Goal: Task Accomplishment & Management: Use online tool/utility

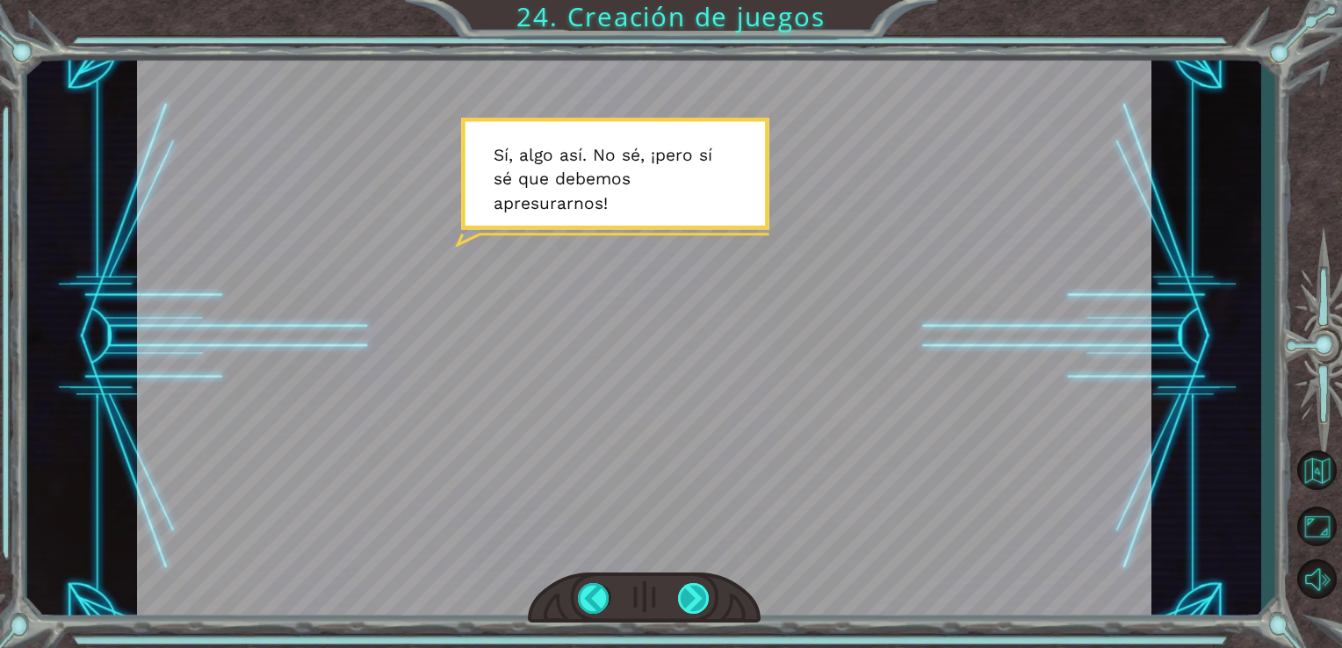
click at [682, 604] on div at bounding box center [694, 598] width 32 height 31
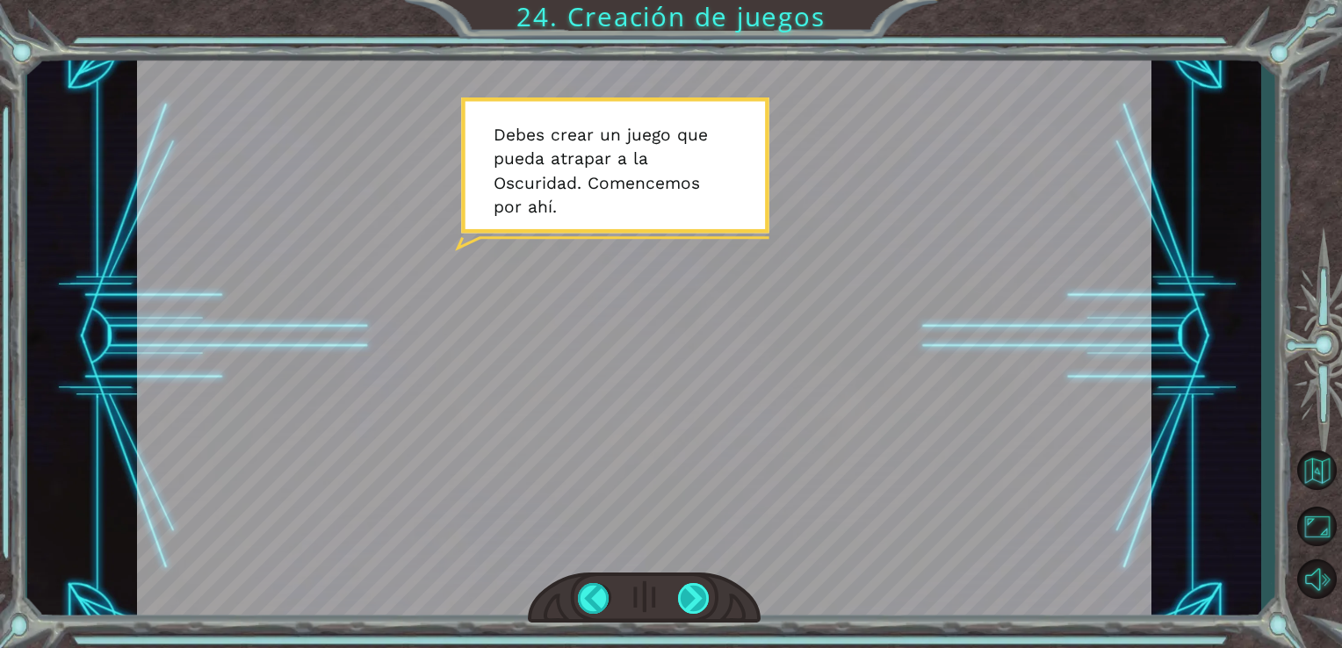
click at [682, 604] on div at bounding box center [694, 598] width 32 height 31
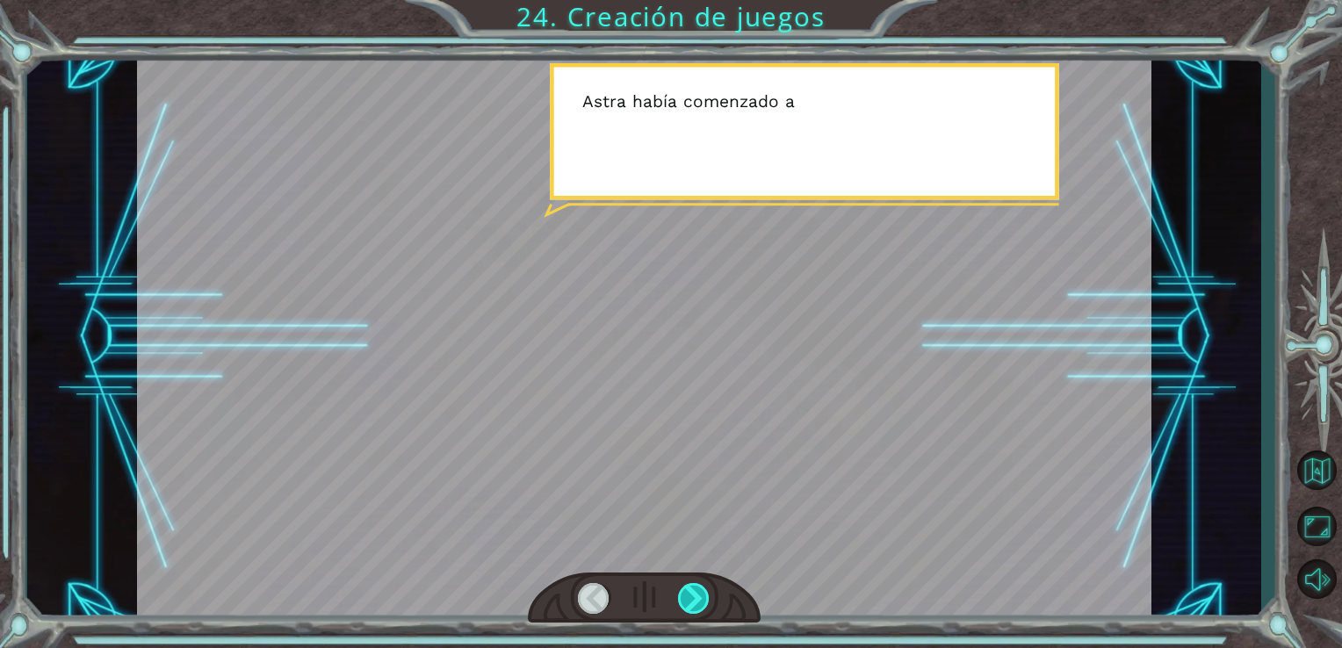
click at [682, 604] on div at bounding box center [694, 598] width 32 height 31
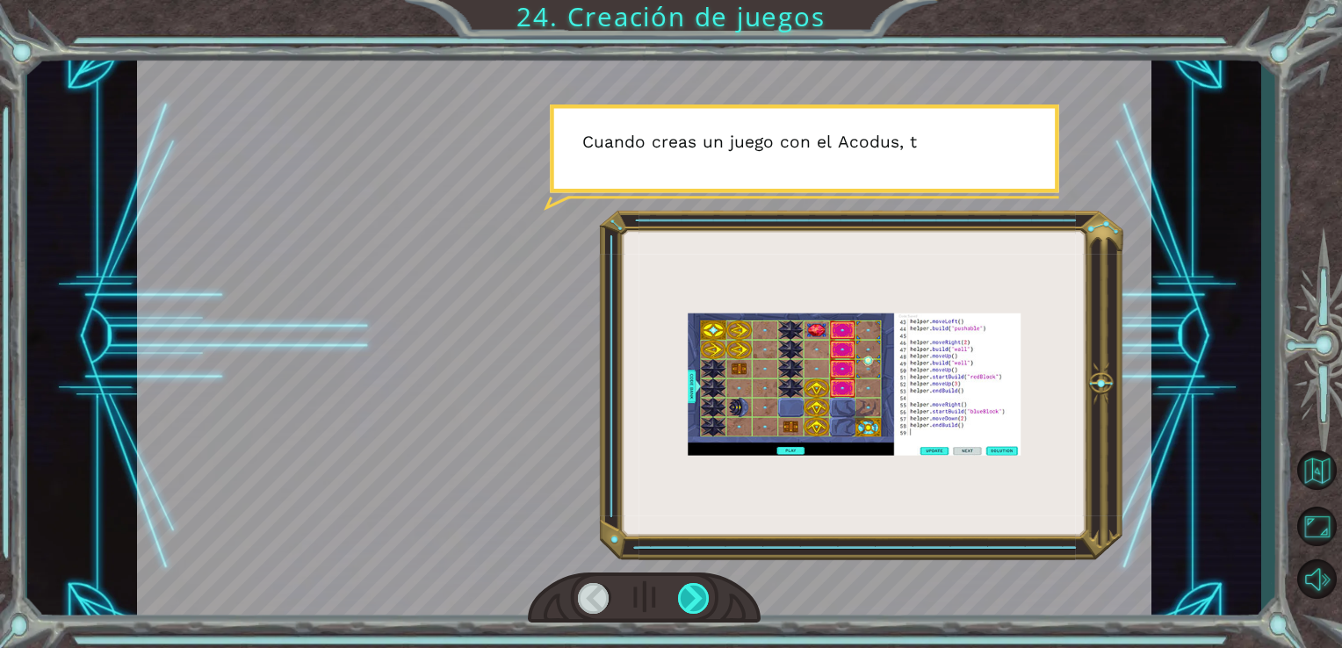
click at [682, 604] on div at bounding box center [694, 598] width 32 height 31
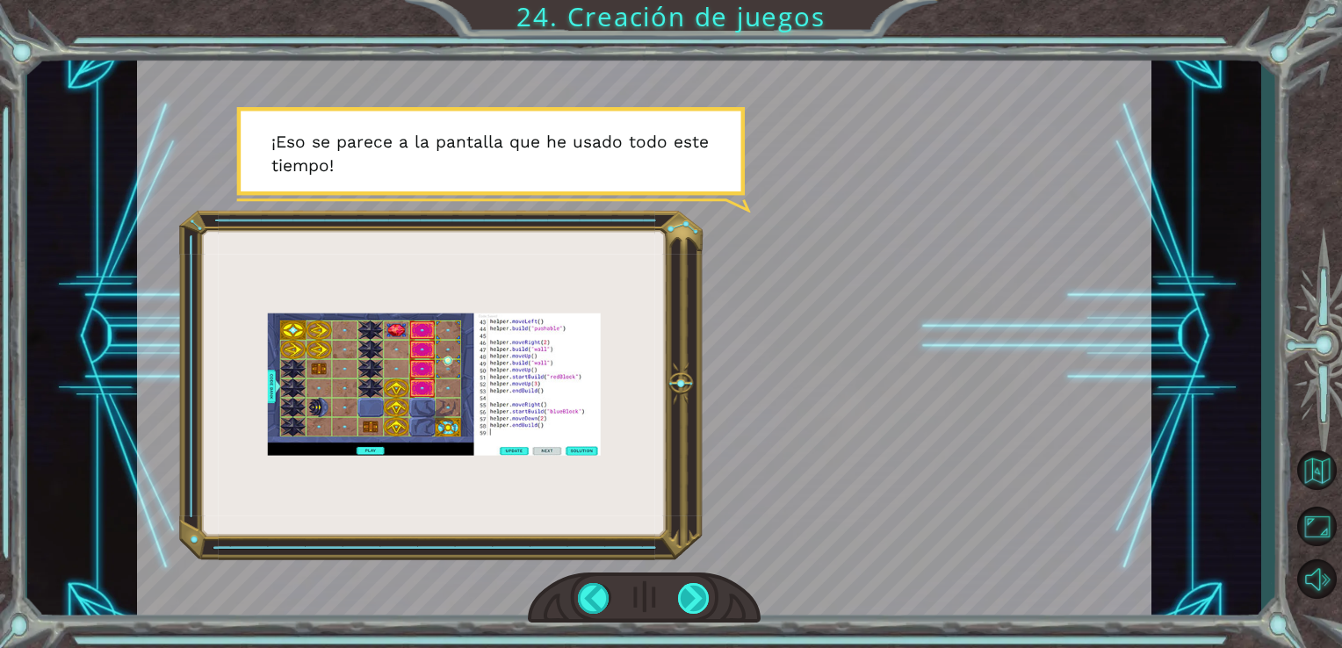
click at [682, 604] on div at bounding box center [694, 598] width 32 height 31
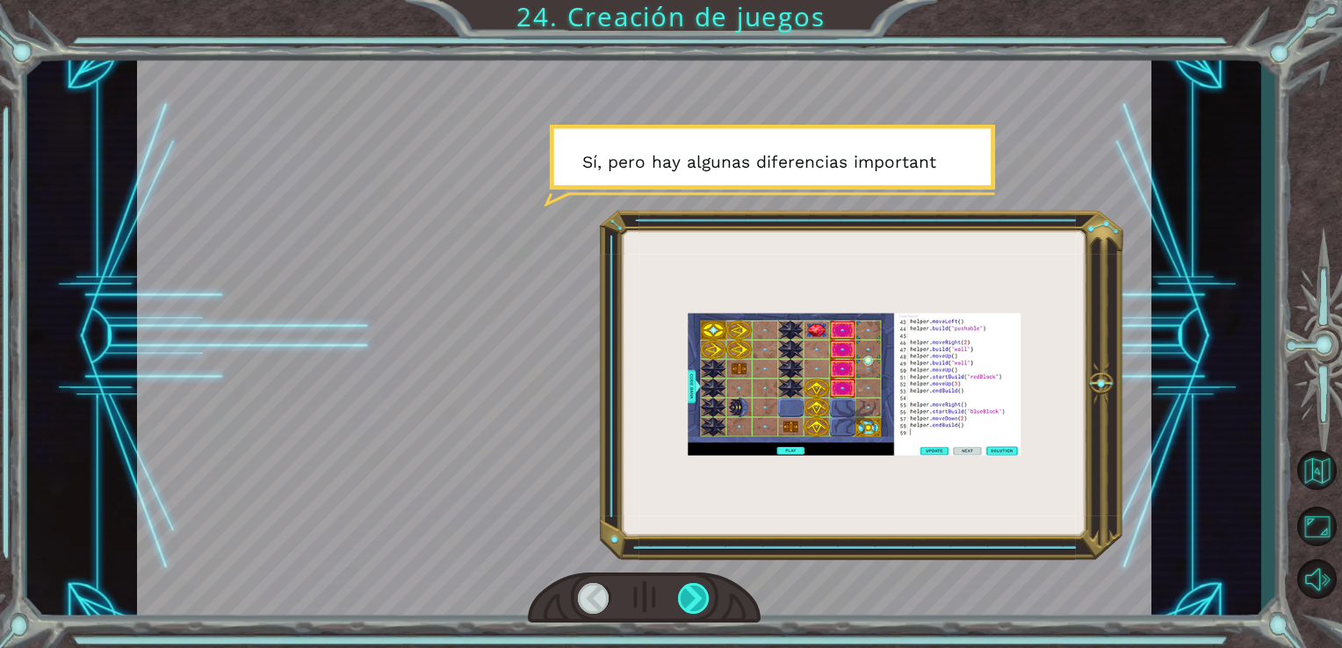
click at [682, 604] on div at bounding box center [694, 598] width 32 height 31
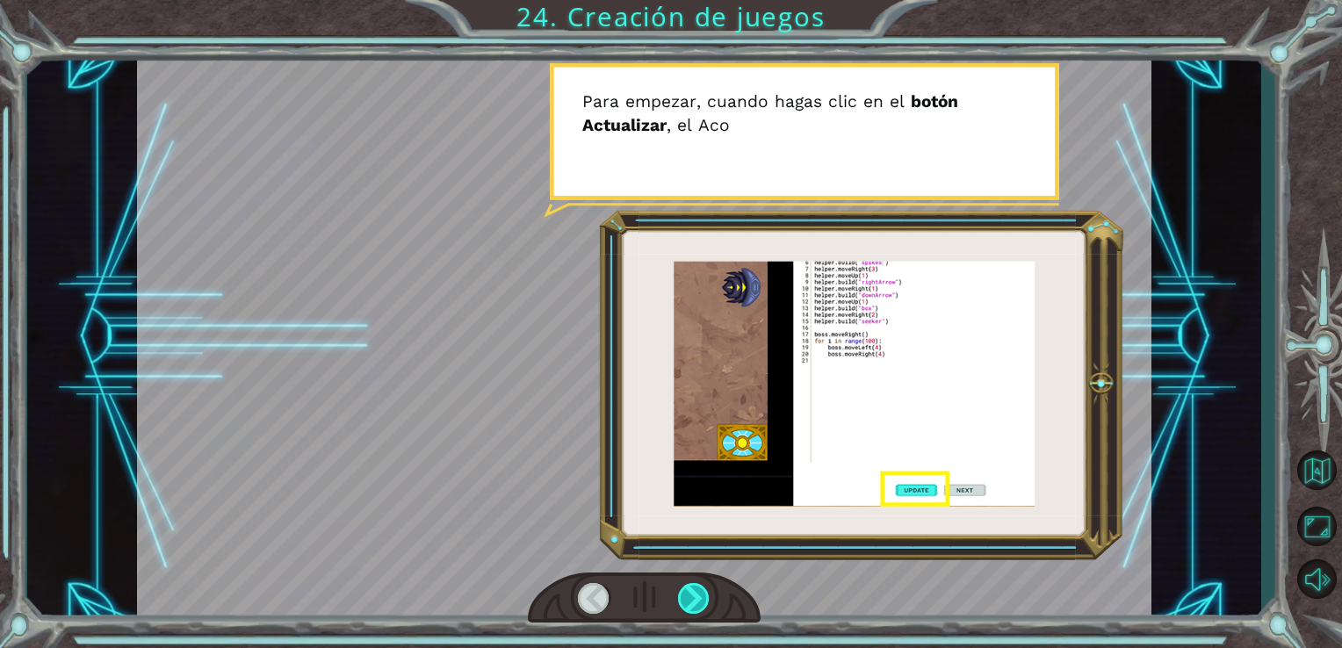
click at [682, 604] on div at bounding box center [694, 598] width 32 height 31
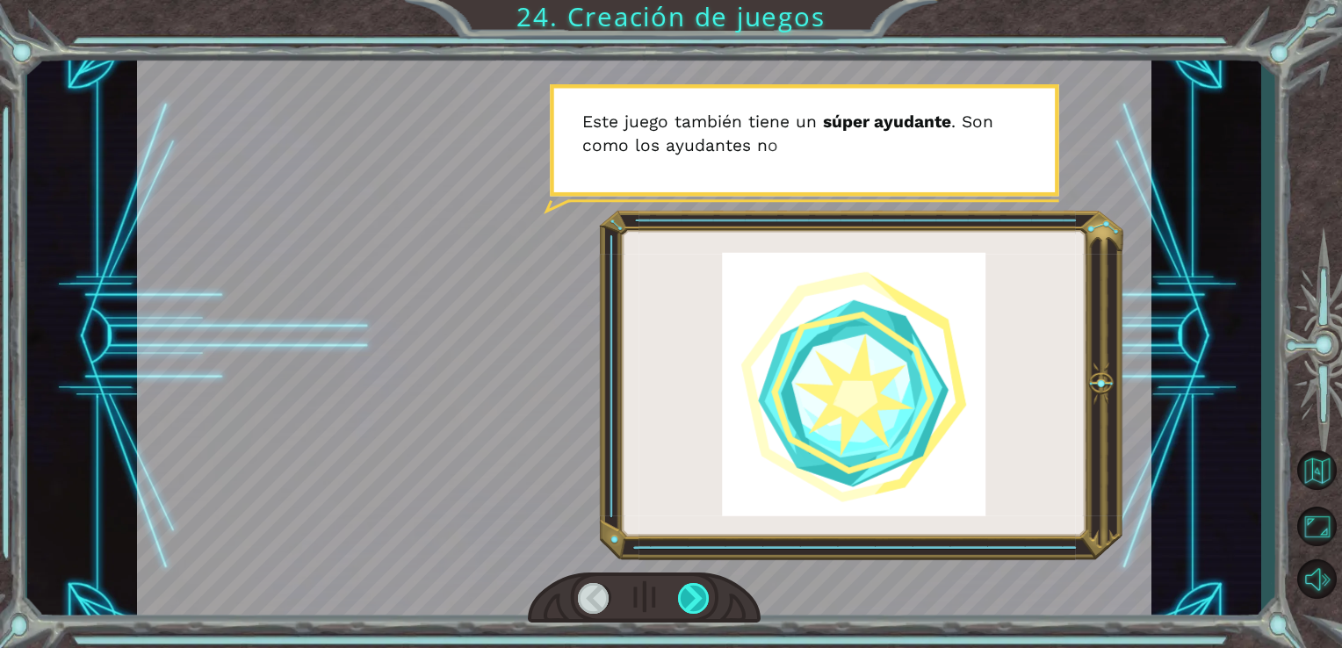
click at [682, 604] on div at bounding box center [694, 598] width 32 height 31
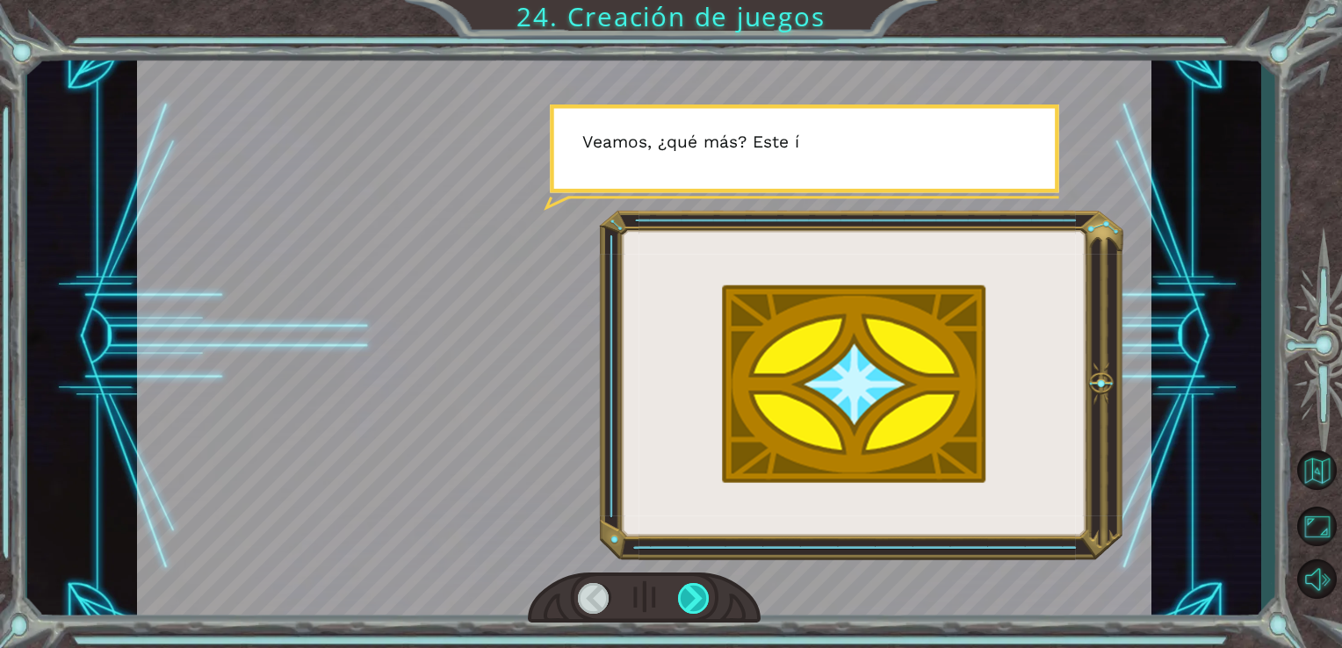
click at [682, 604] on div at bounding box center [694, 598] width 32 height 31
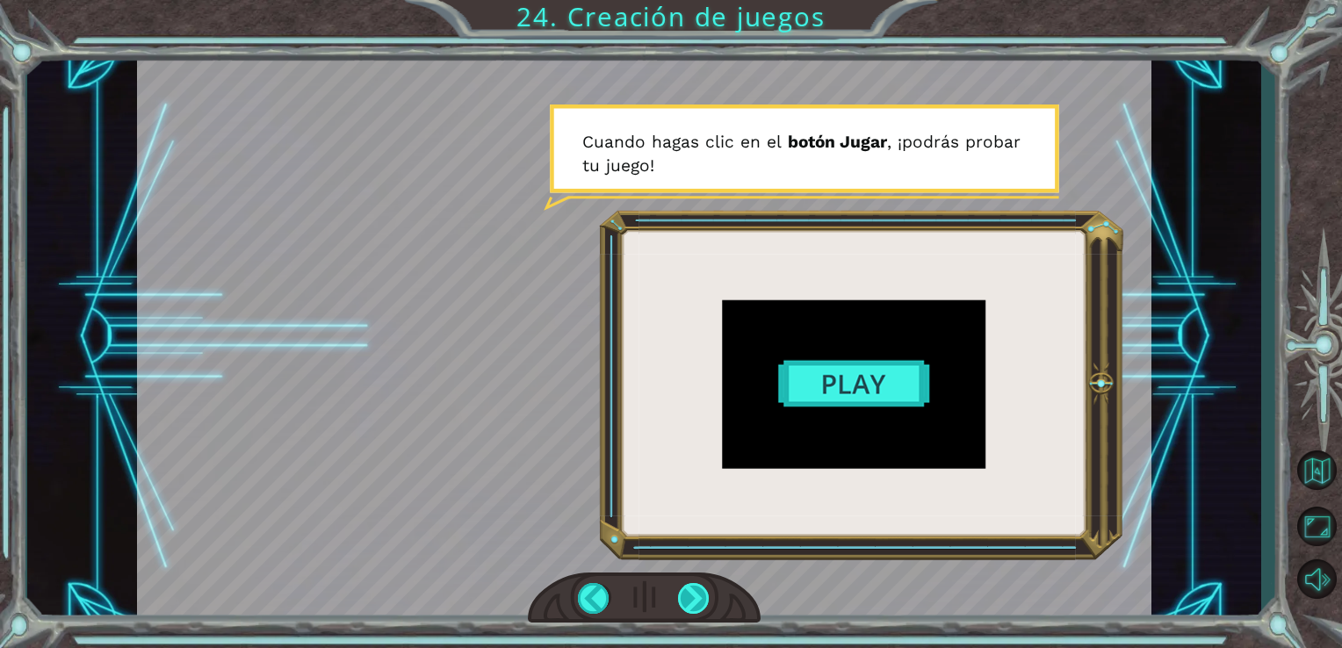
click at [682, 604] on div at bounding box center [694, 598] width 32 height 31
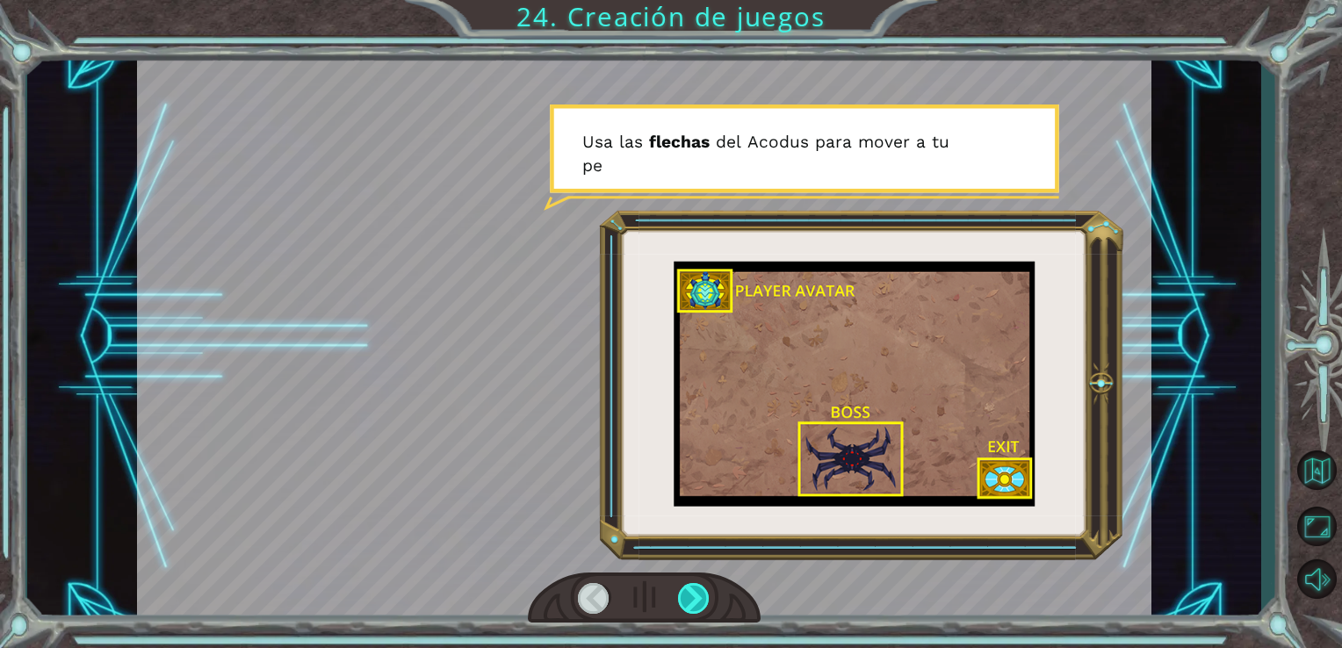
click at [682, 604] on div at bounding box center [694, 598] width 32 height 31
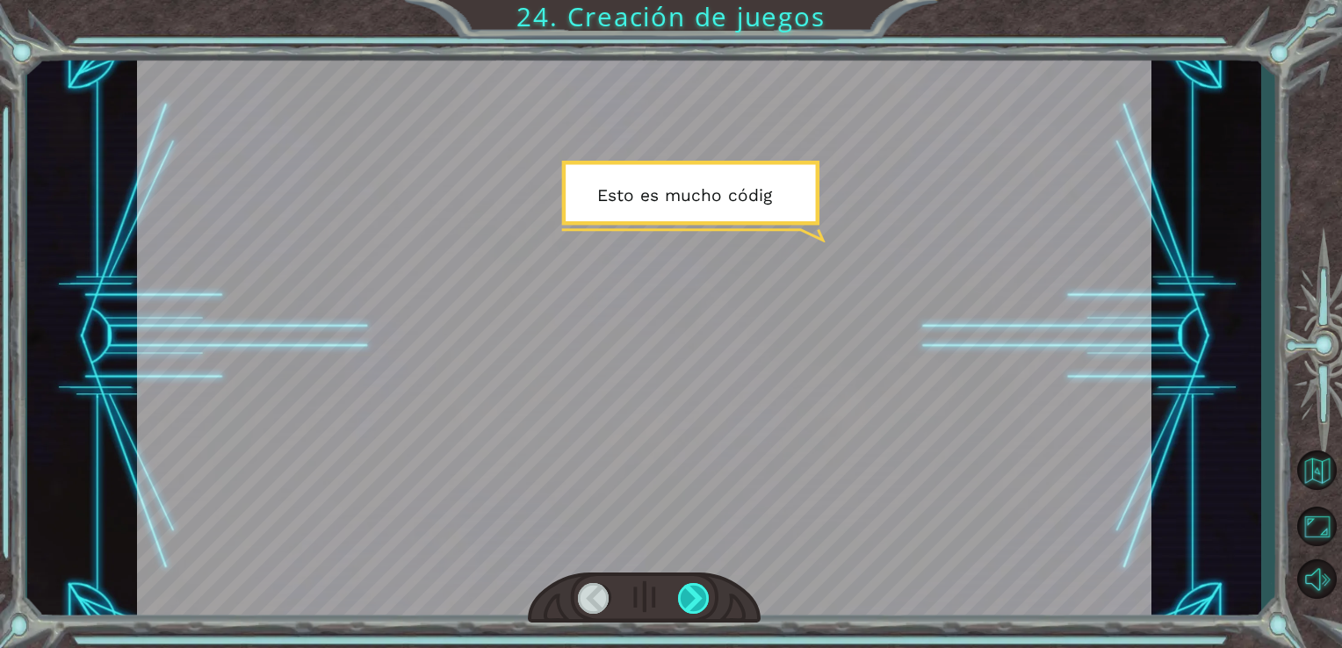
click at [682, 604] on div at bounding box center [694, 598] width 32 height 31
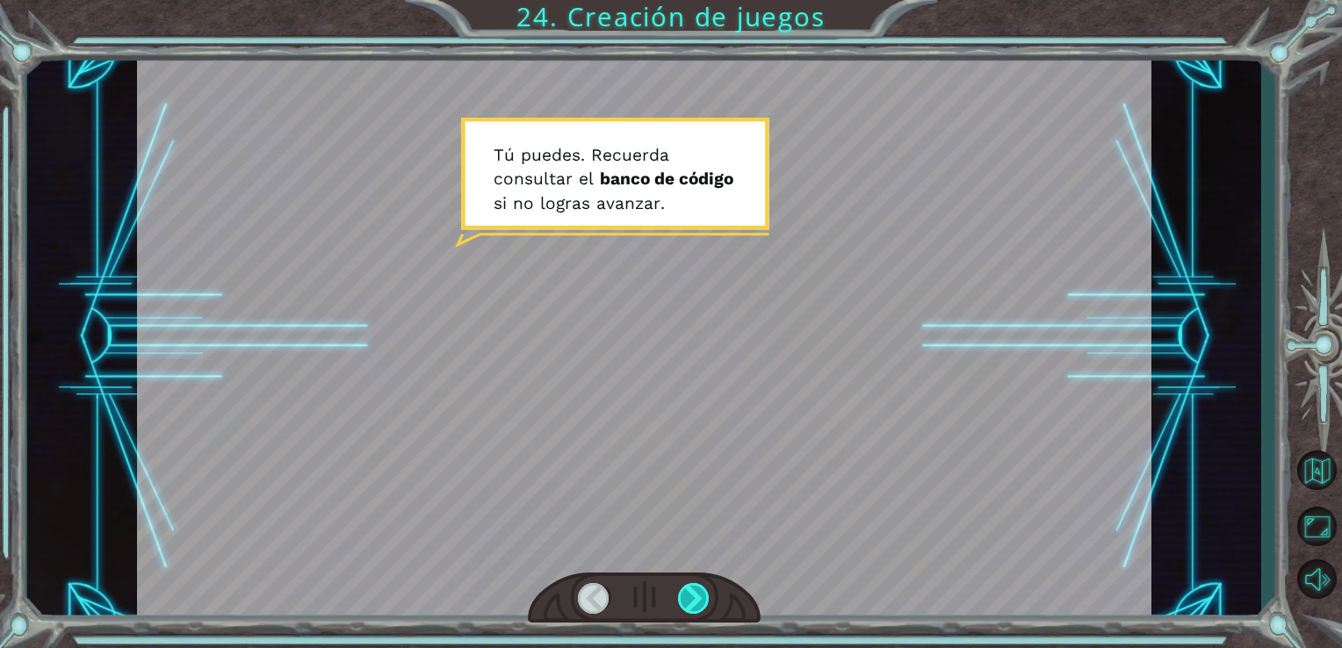
click at [682, 604] on div at bounding box center [694, 598] width 32 height 31
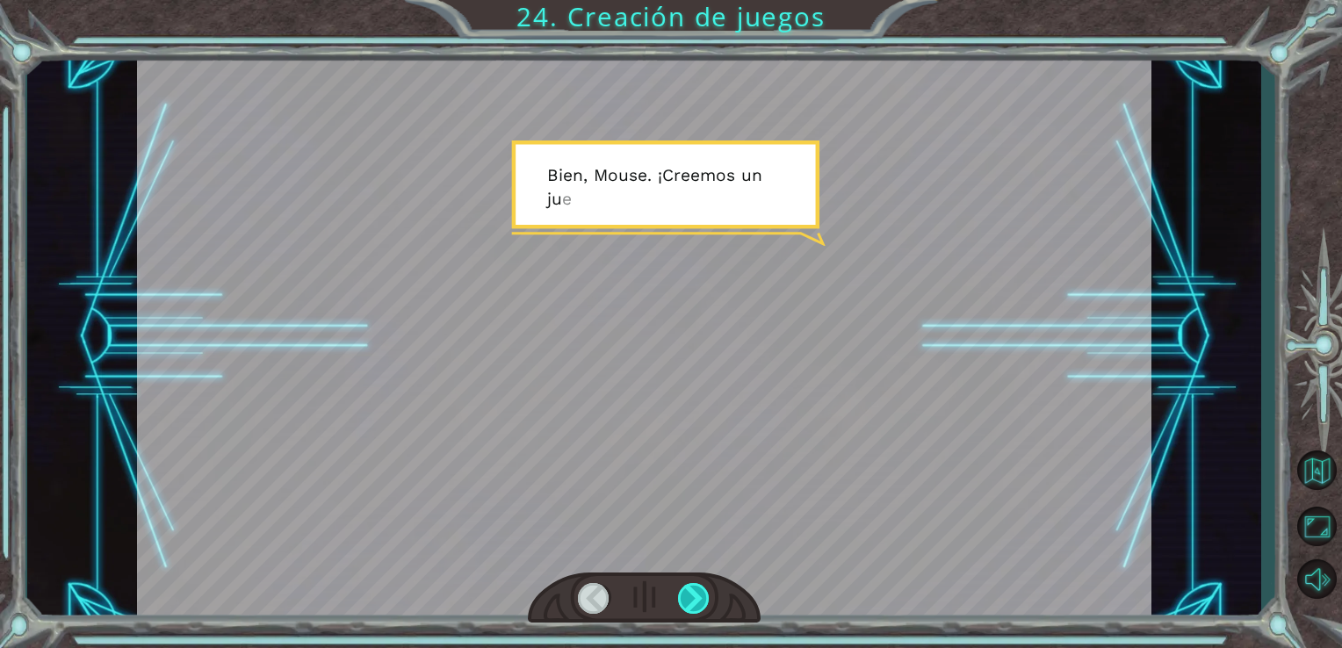
click at [682, 604] on div at bounding box center [694, 598] width 32 height 31
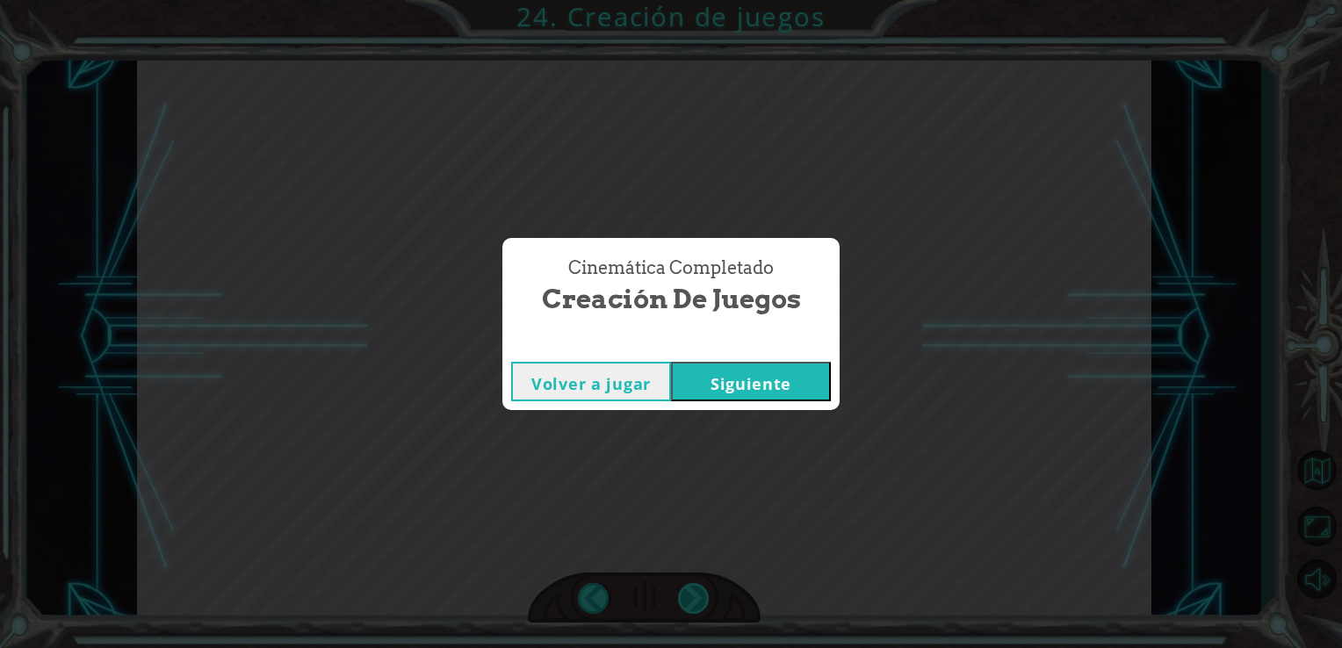
click at [682, 604] on div "Cinemática Completado Creación de juegos Volver a jugar [GEOGRAPHIC_DATA]" at bounding box center [671, 324] width 1342 height 648
click at [760, 379] on button "Siguiente" at bounding box center [751, 382] width 160 height 40
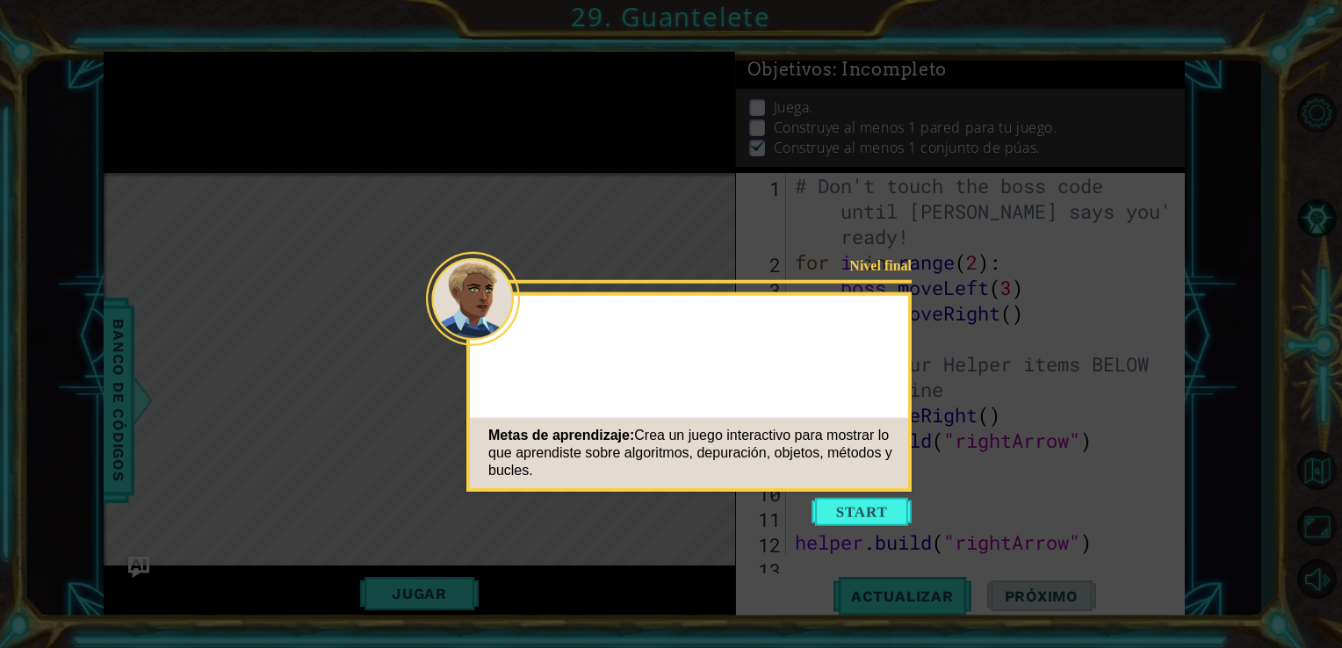
click at [832, 497] on icon at bounding box center [671, 324] width 1342 height 648
click at [834, 510] on button "Start" at bounding box center [862, 512] width 100 height 28
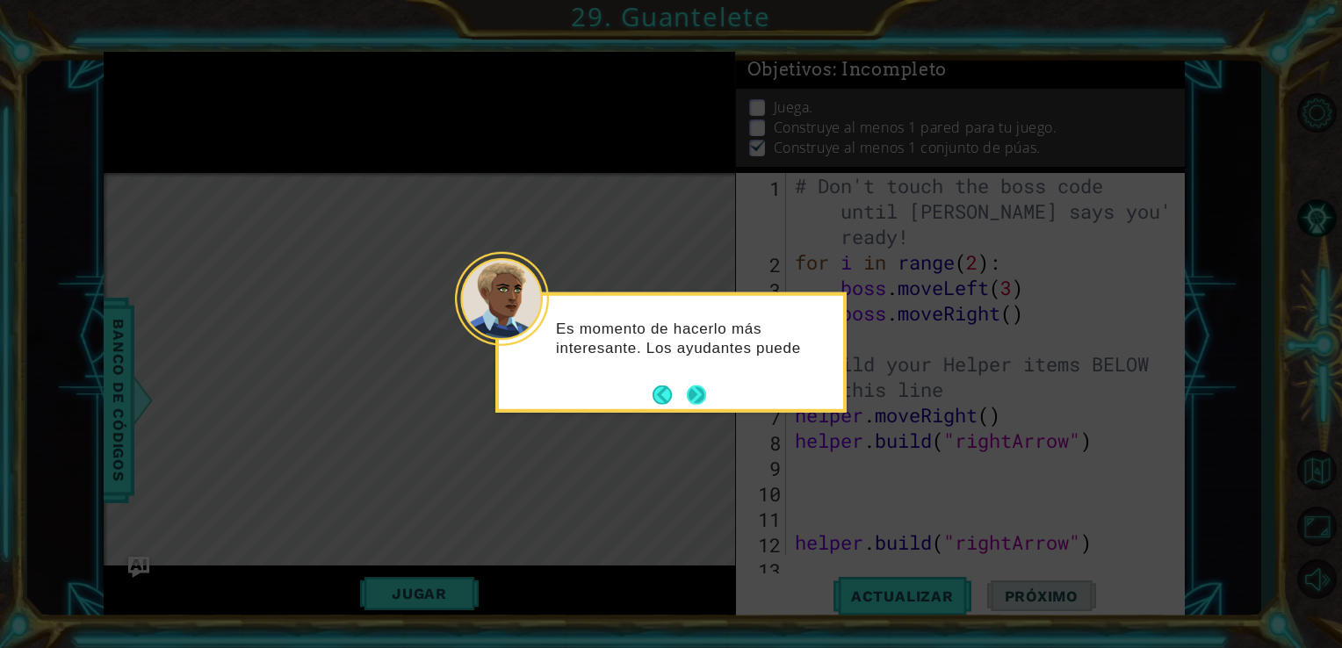
drag, startPoint x: 692, startPoint y: 381, endPoint x: 697, endPoint y: 394, distance: 13.9
click at [697, 394] on footer at bounding box center [680, 394] width 54 height 26
click at [697, 394] on button "Next" at bounding box center [696, 395] width 19 height 19
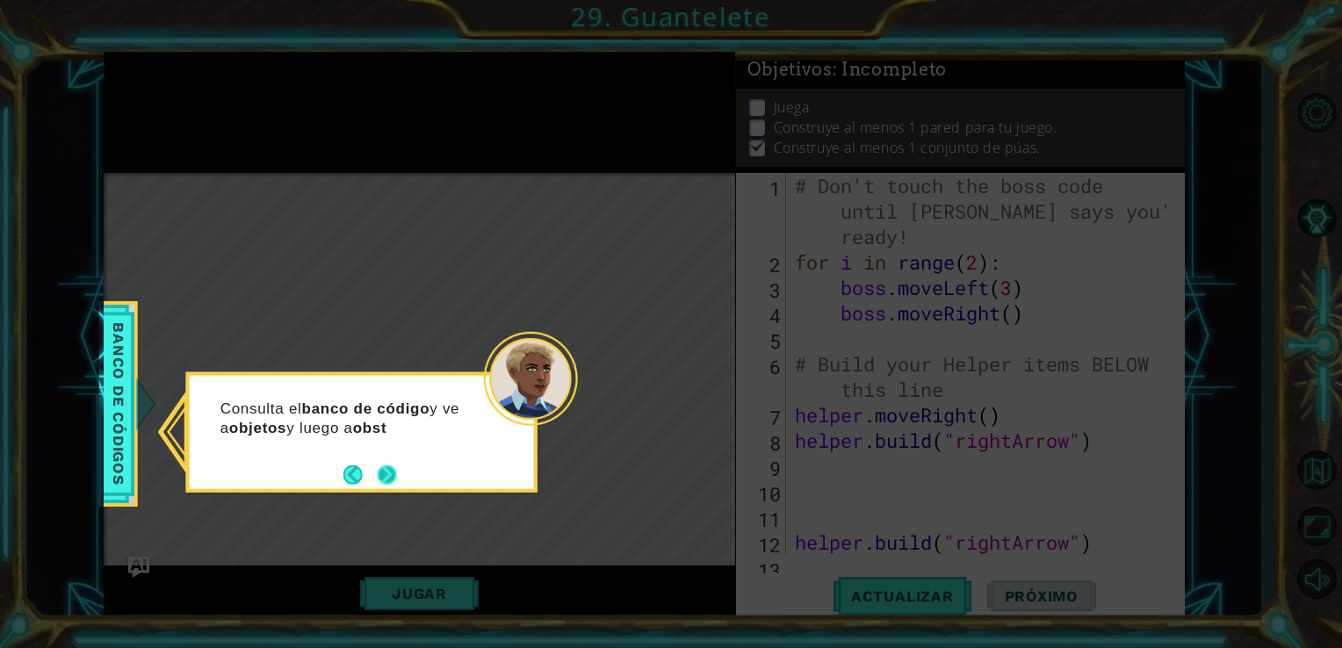
click at [394, 472] on button "Next" at bounding box center [387, 474] width 21 height 21
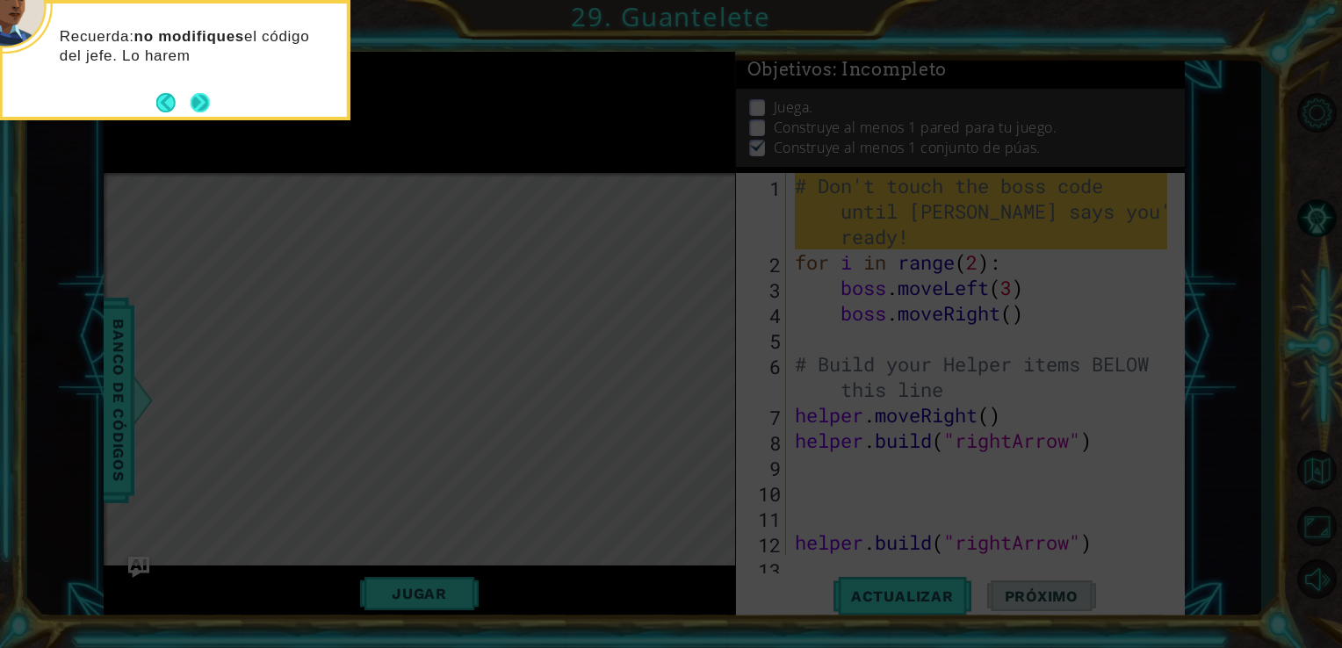
click at [194, 107] on button "Next" at bounding box center [200, 102] width 19 height 19
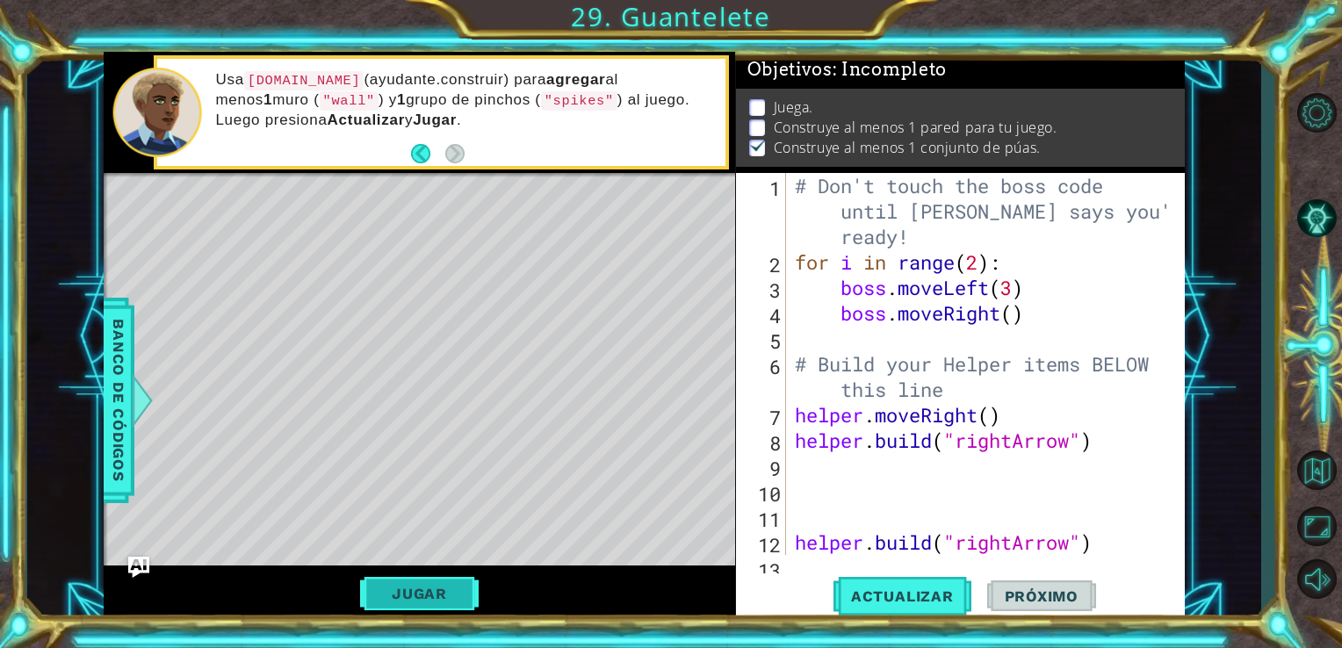
click at [468, 581] on button "Jugar" at bounding box center [419, 593] width 119 height 33
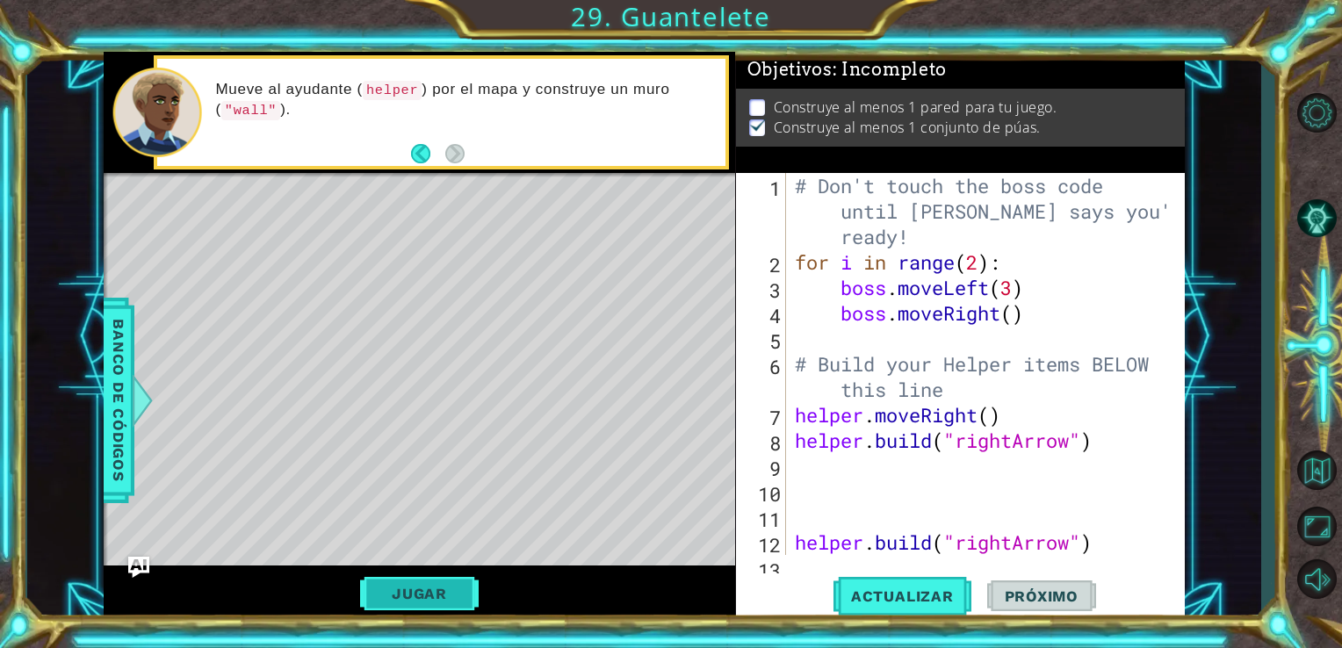
click at [439, 584] on button "Jugar" at bounding box center [419, 593] width 119 height 33
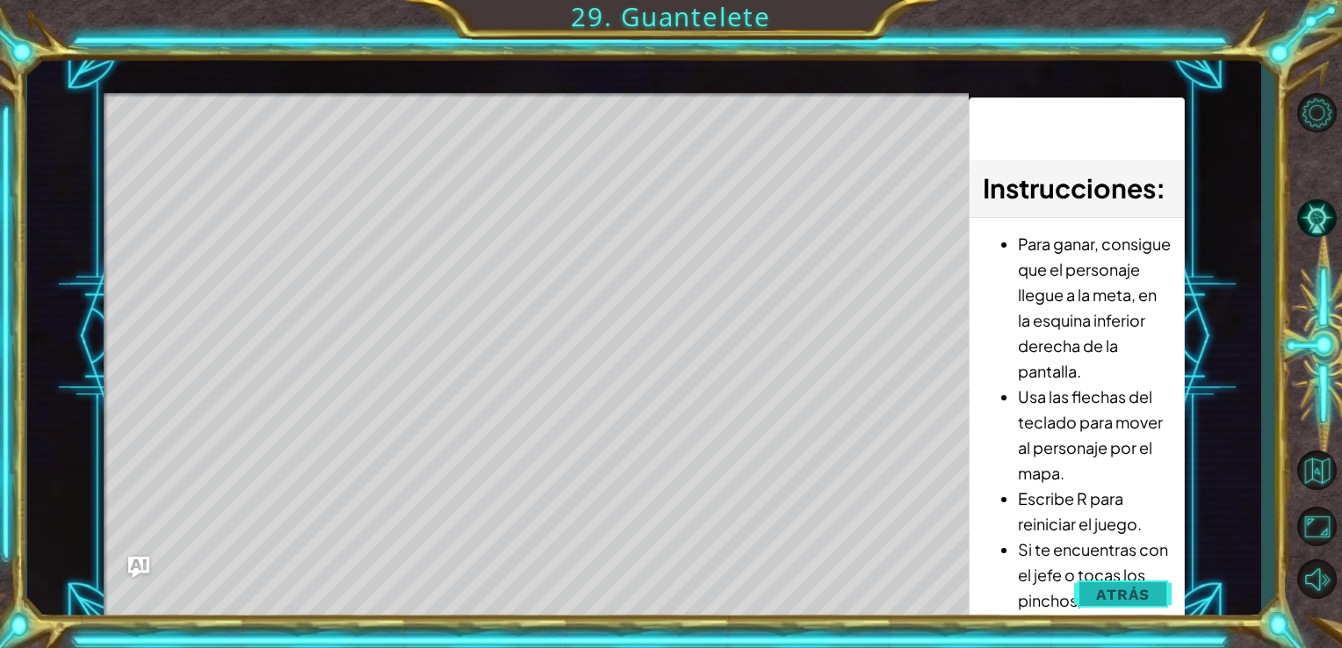
click at [1107, 591] on span "Atrás" at bounding box center [1123, 595] width 54 height 18
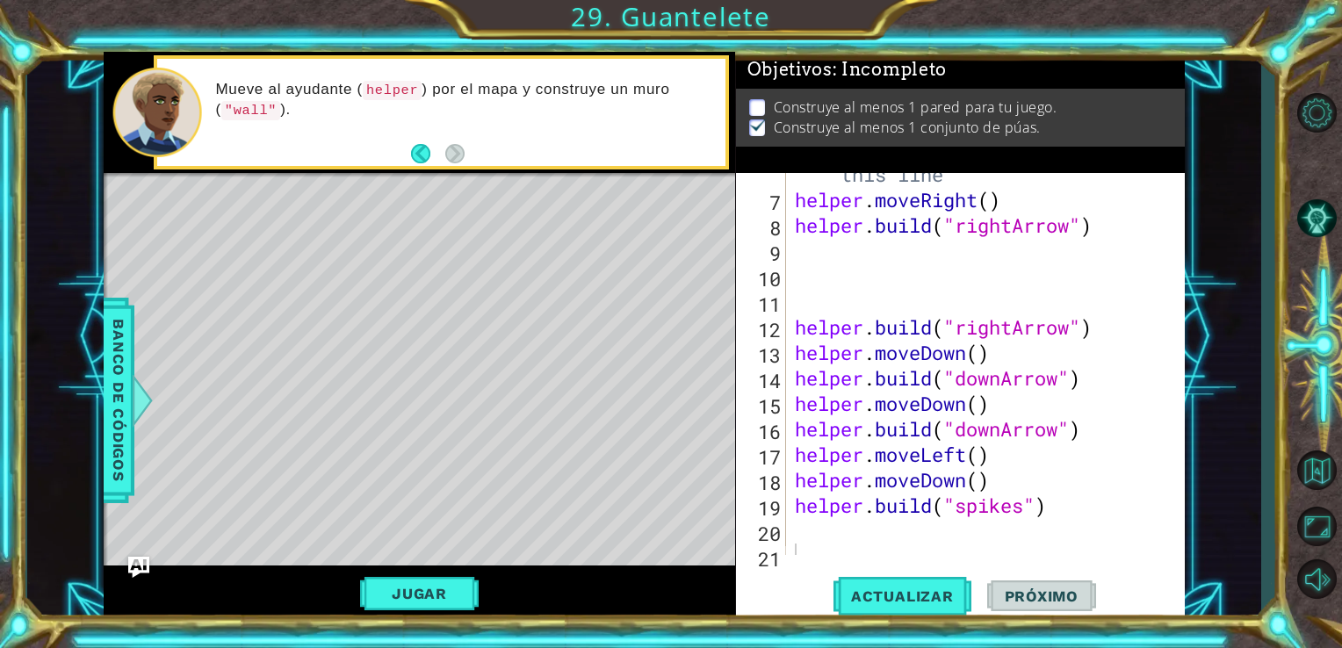
scroll to position [215, 0]
